Goal: Use online tool/utility: Utilize a website feature to perform a specific function

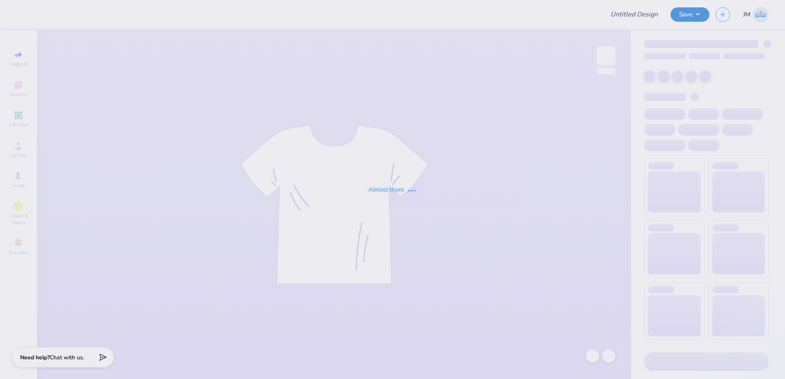
type input "CMP 2026 Swag - [GEOGRAPHIC_DATA][PERSON_NAME]"
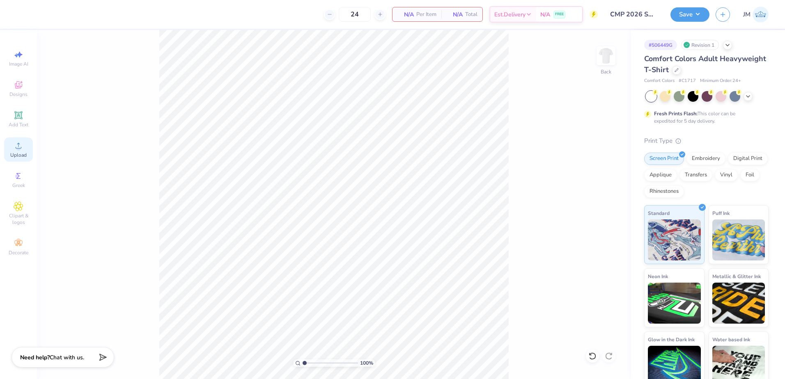
click at [21, 146] on icon at bounding box center [19, 146] width 10 height 10
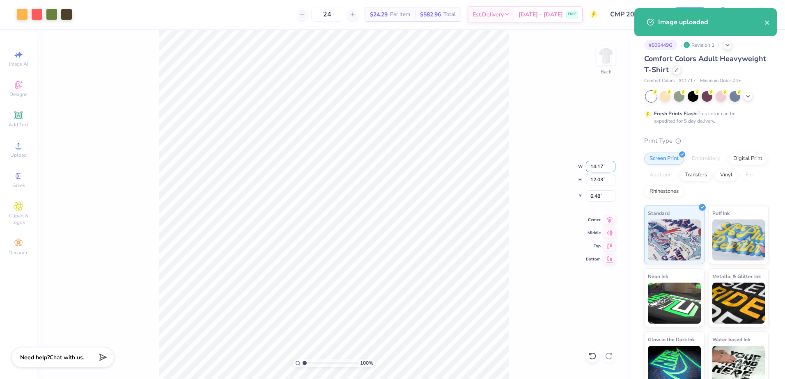
click at [601, 172] on input "14.17" at bounding box center [601, 166] width 30 height 11
type input "12.00"
type input "10.19"
click at [595, 194] on input "7.41" at bounding box center [601, 196] width 30 height 11
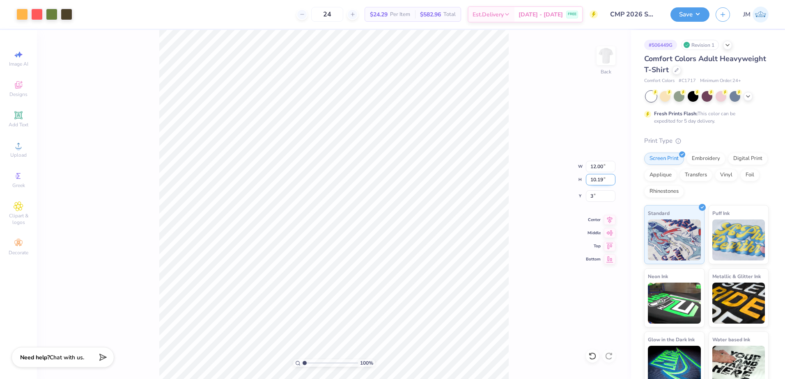
click at [600, 176] on input "10.19" at bounding box center [601, 179] width 30 height 11
type input "3.00"
click at [610, 220] on icon at bounding box center [609, 219] width 5 height 7
click at [688, 14] on button "Save" at bounding box center [690, 13] width 39 height 14
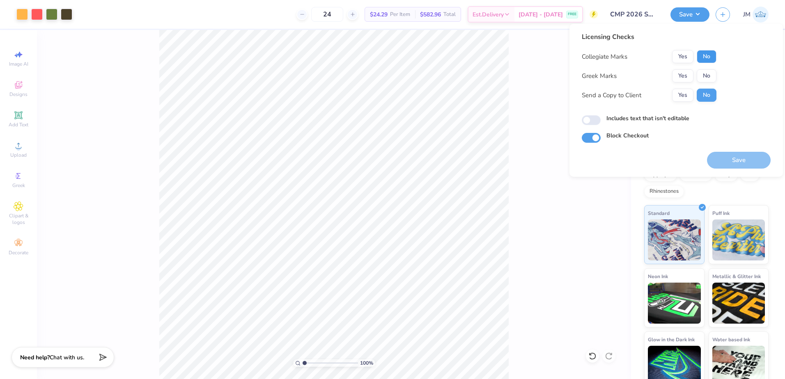
click at [707, 55] on button "No" at bounding box center [707, 56] width 20 height 13
click at [709, 70] on button "No" at bounding box center [707, 75] width 20 height 13
click at [724, 157] on button "Save" at bounding box center [739, 160] width 64 height 17
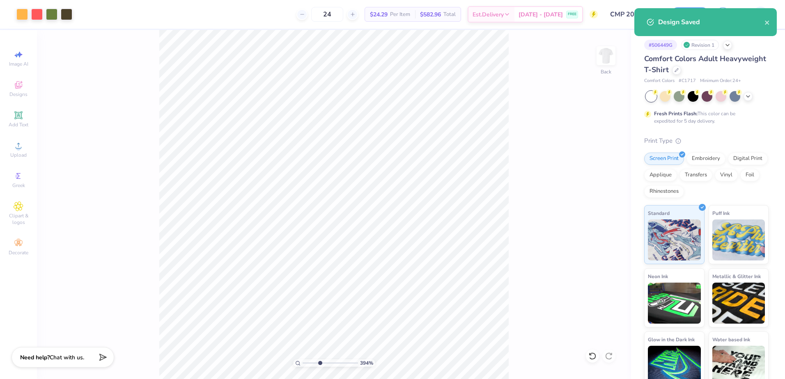
click at [320, 361] on input "range" at bounding box center [330, 363] width 55 height 7
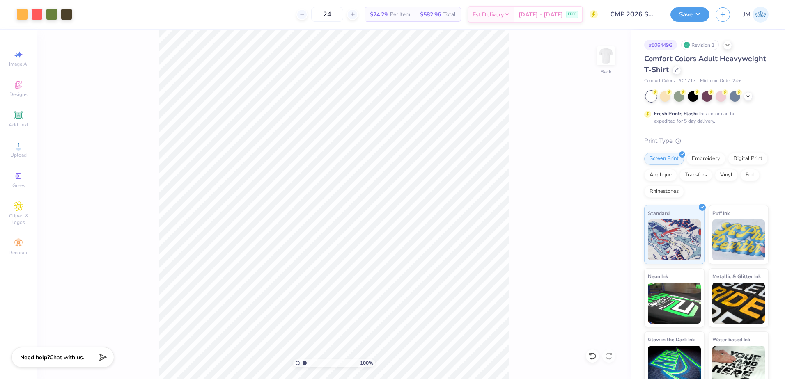
drag, startPoint x: 320, startPoint y: 361, endPoint x: 282, endPoint y: 359, distance: 37.4
type input "1"
click at [303, 360] on input "range" at bounding box center [330, 363] width 55 height 7
